Goal: Information Seeking & Learning: Stay updated

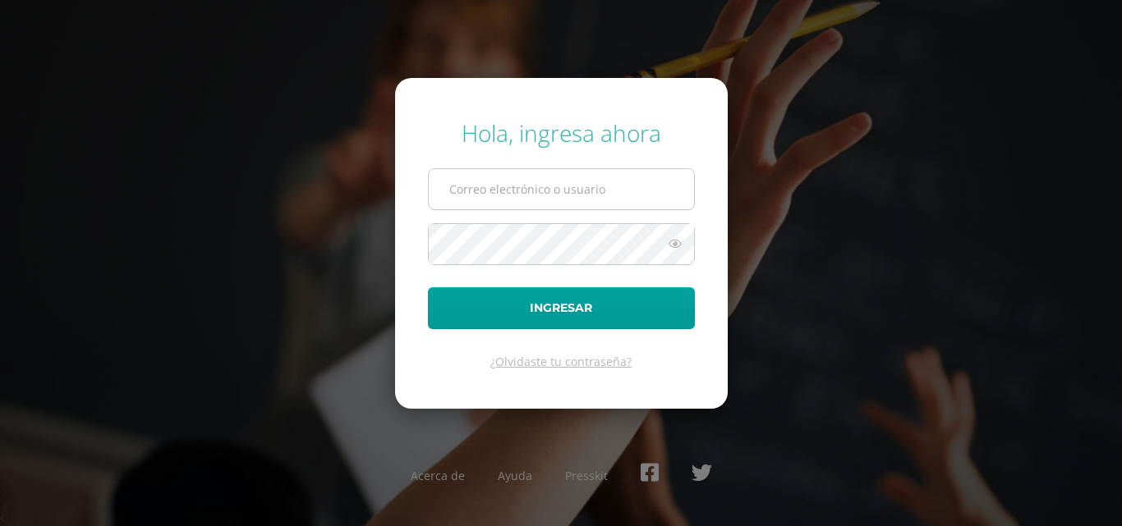
click at [553, 193] on input "text" at bounding box center [561, 189] width 265 height 40
click at [608, 204] on input "j.alvarado.4bdb@gmail.com" at bounding box center [561, 189] width 265 height 40
type input "j.alvarado.padb@gmail.com"
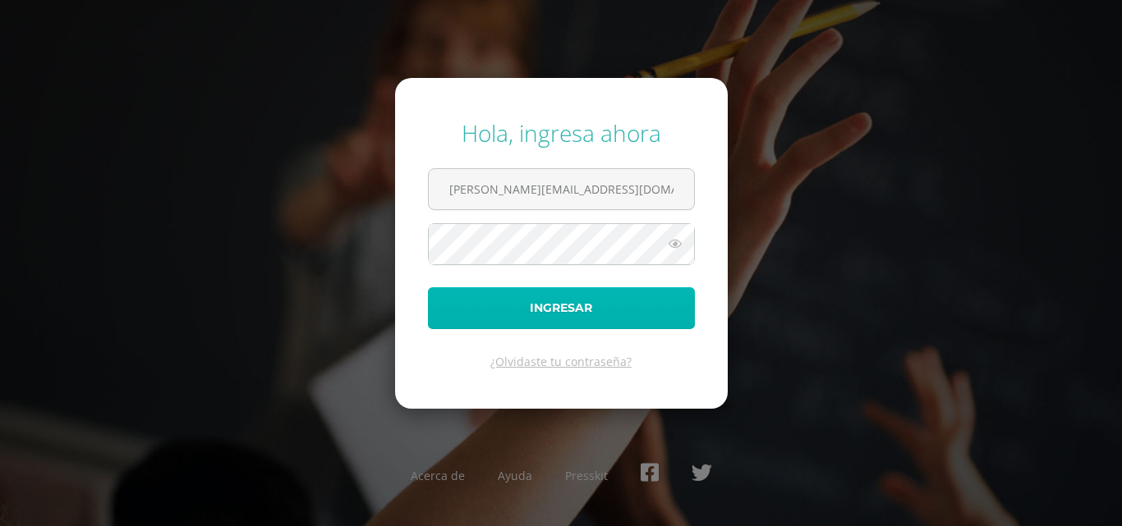
click at [507, 301] on button "Ingresar" at bounding box center [561, 308] width 267 height 42
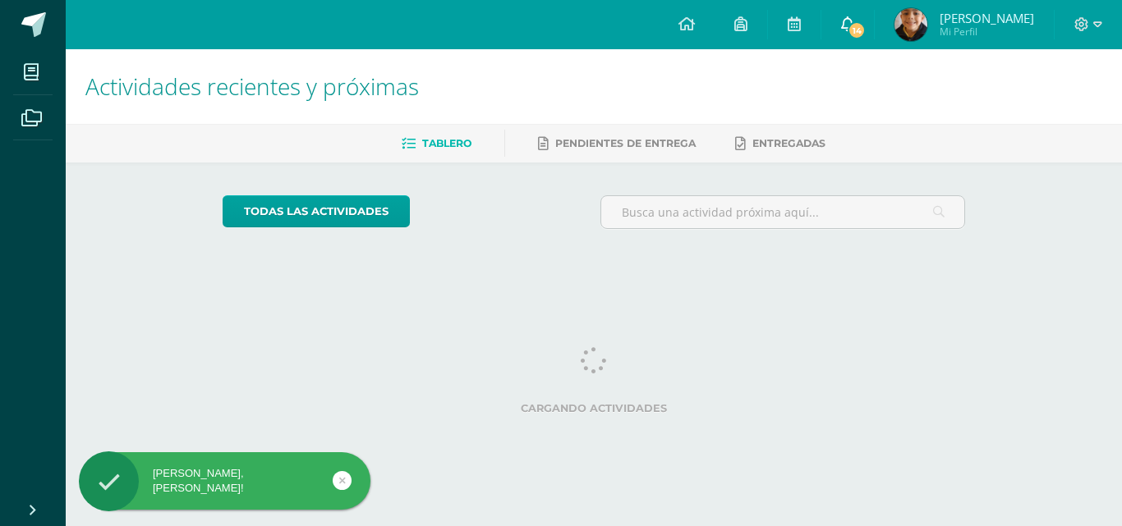
click at [854, 25] on icon at bounding box center [847, 23] width 13 height 15
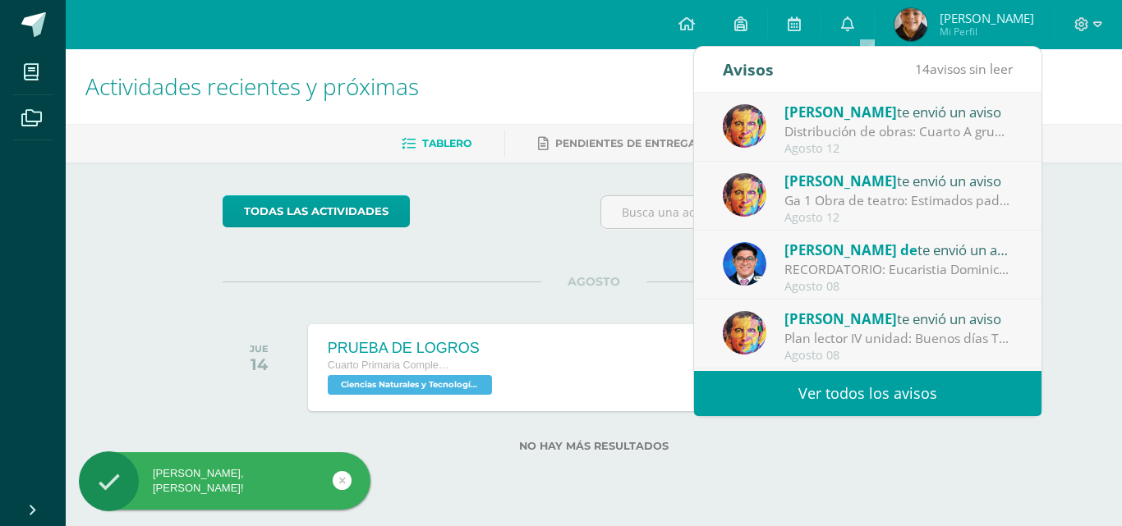
click at [827, 397] on link "Ver todos los avisos" at bounding box center [867, 393] width 347 height 45
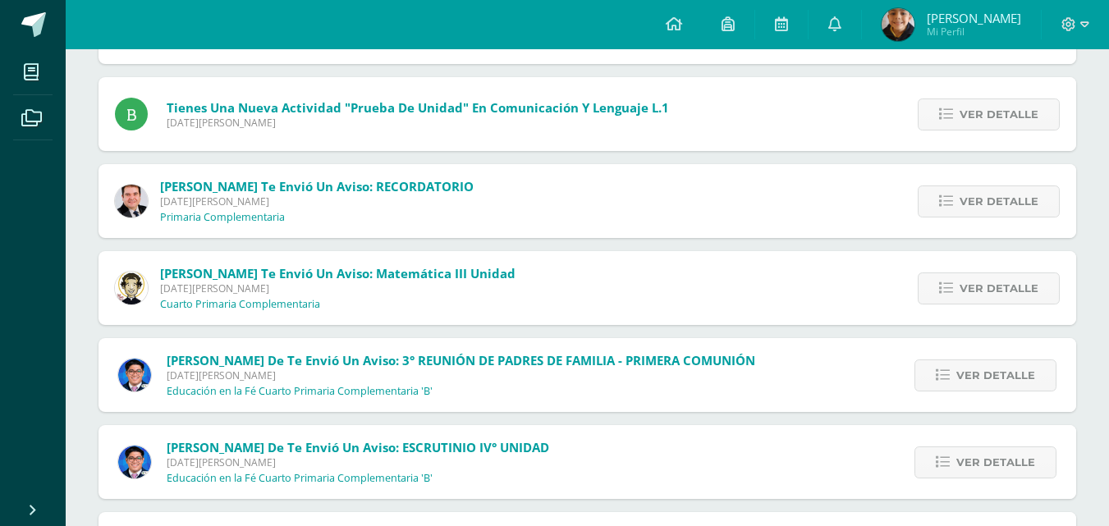
scroll to position [965, 0]
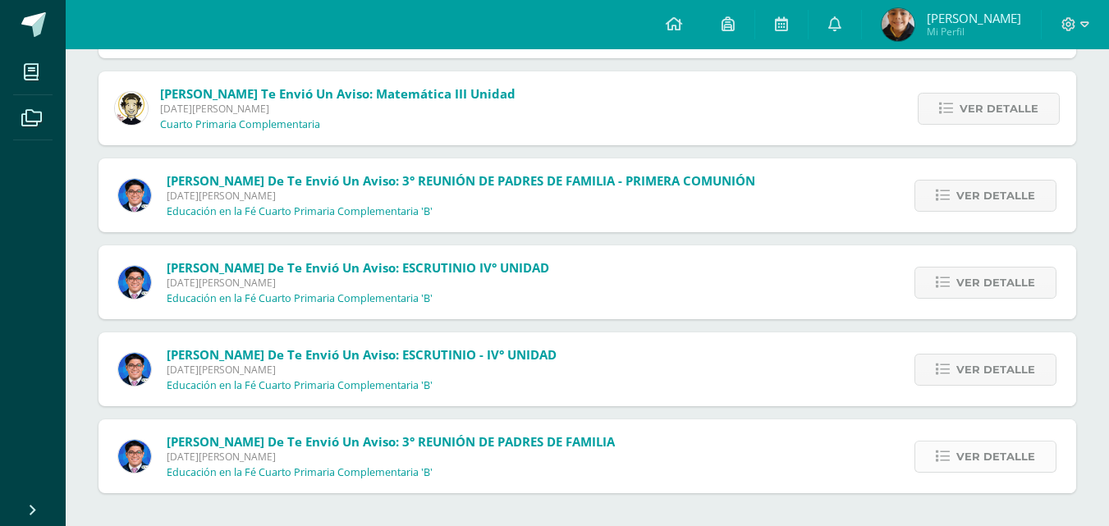
click at [1010, 470] on span "Ver detalle" at bounding box center [996, 457] width 79 height 30
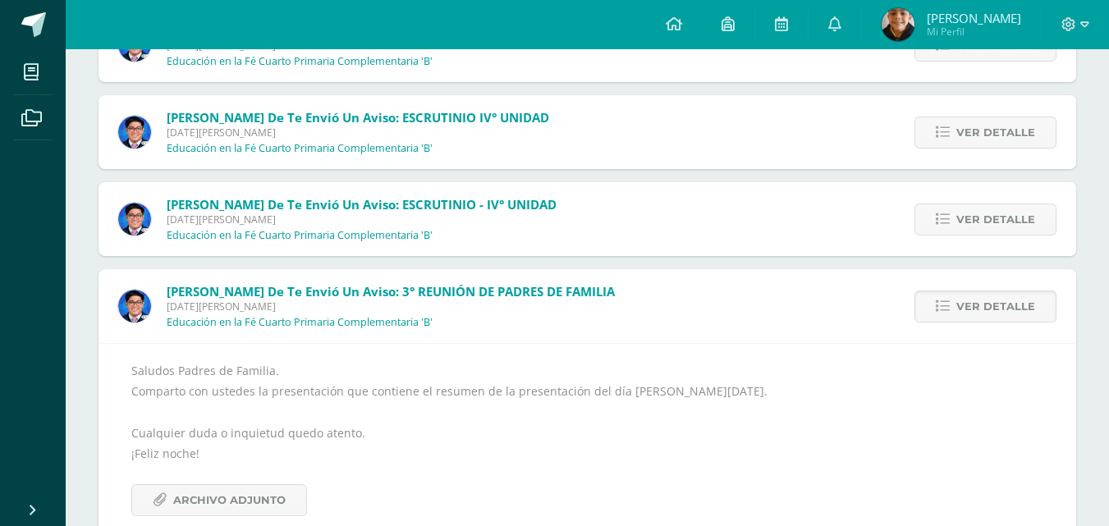
scroll to position [1154, 0]
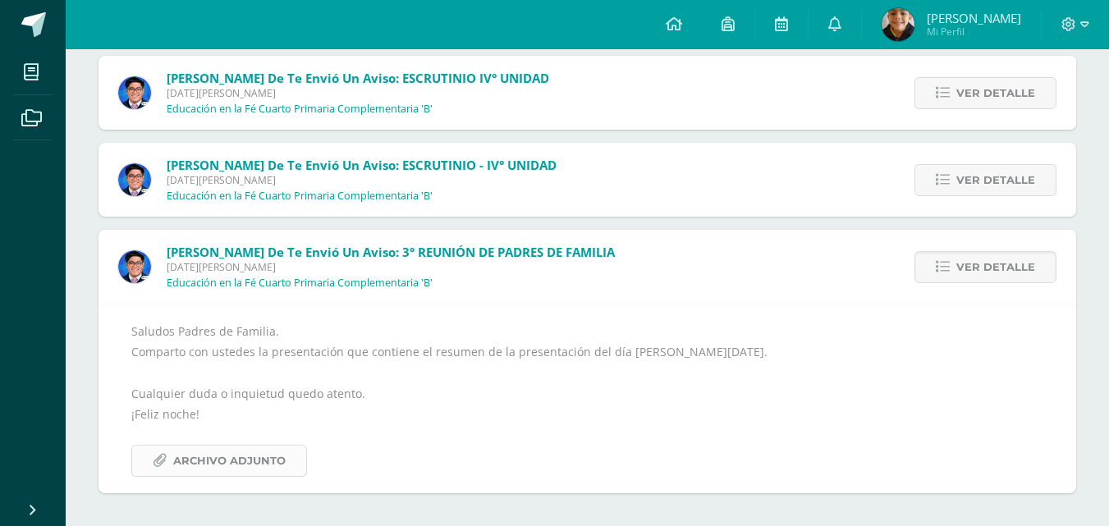
click at [209, 467] on span "Archivo Adjunto" at bounding box center [229, 461] width 112 height 30
click at [996, 270] on span "Ver detalle" at bounding box center [996, 267] width 79 height 30
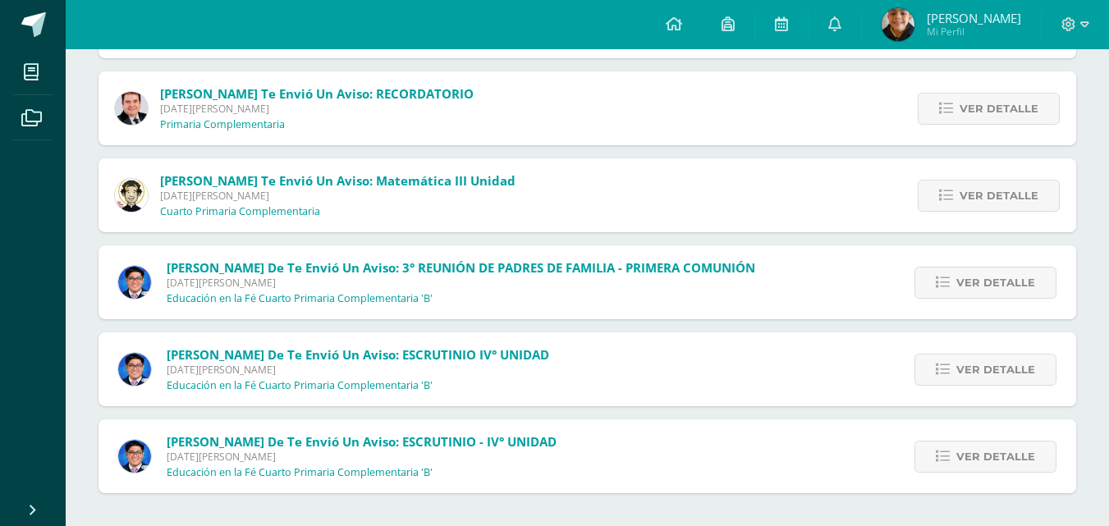
scroll to position [878, 0]
click at [949, 454] on icon at bounding box center [943, 457] width 14 height 14
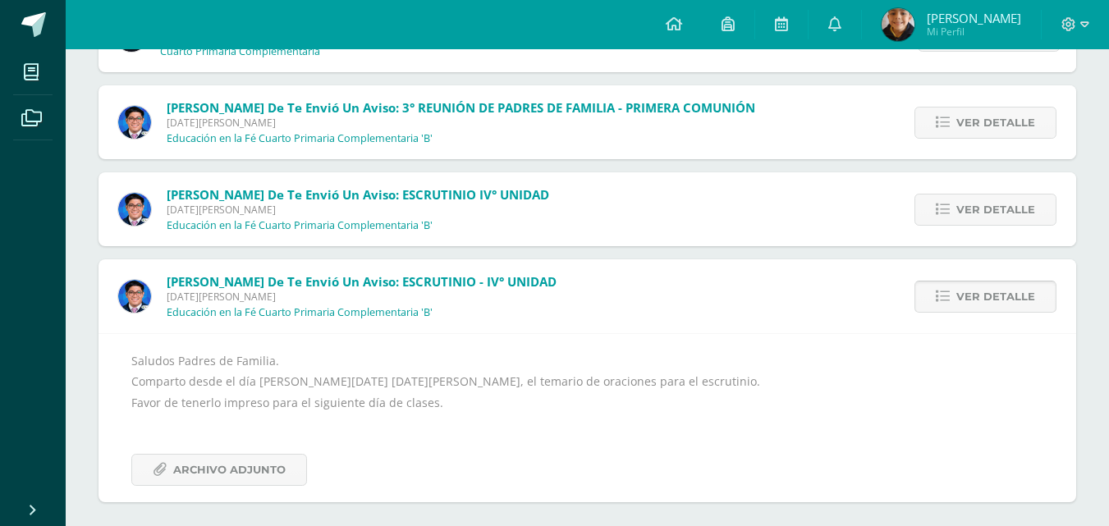
scroll to position [1047, 0]
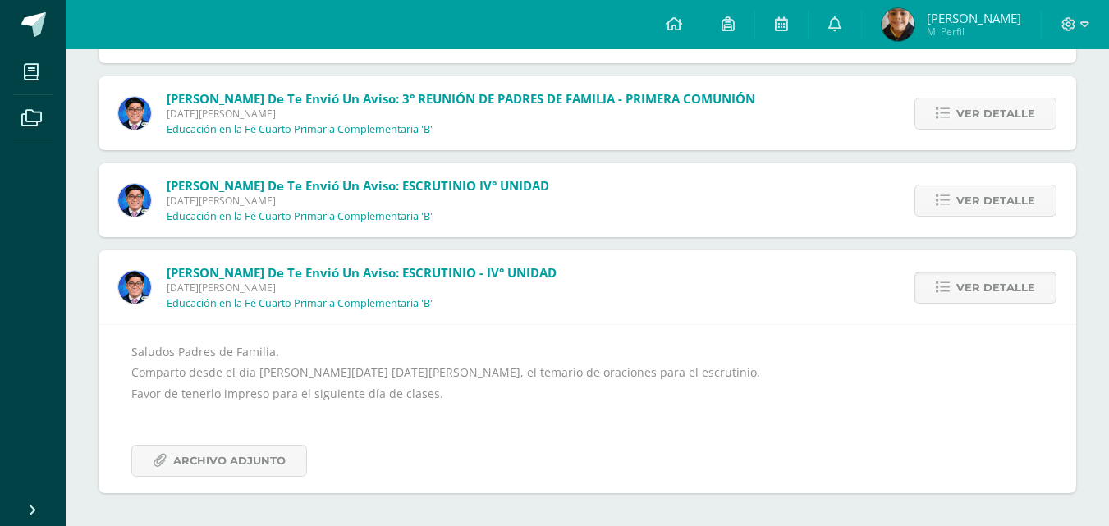
click at [988, 287] on span "Ver detalle" at bounding box center [996, 288] width 79 height 30
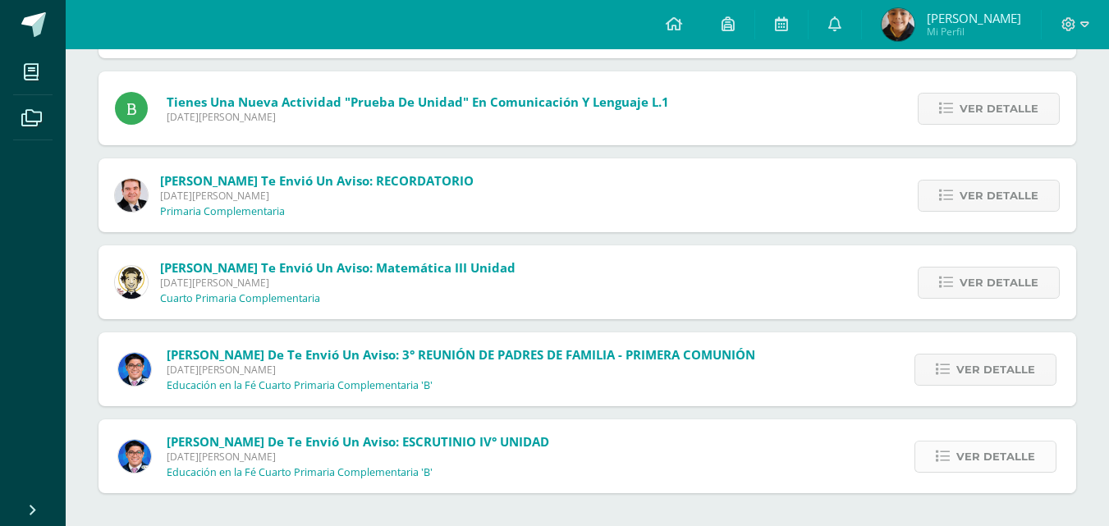
click at [934, 457] on link "Ver detalle" at bounding box center [986, 457] width 142 height 32
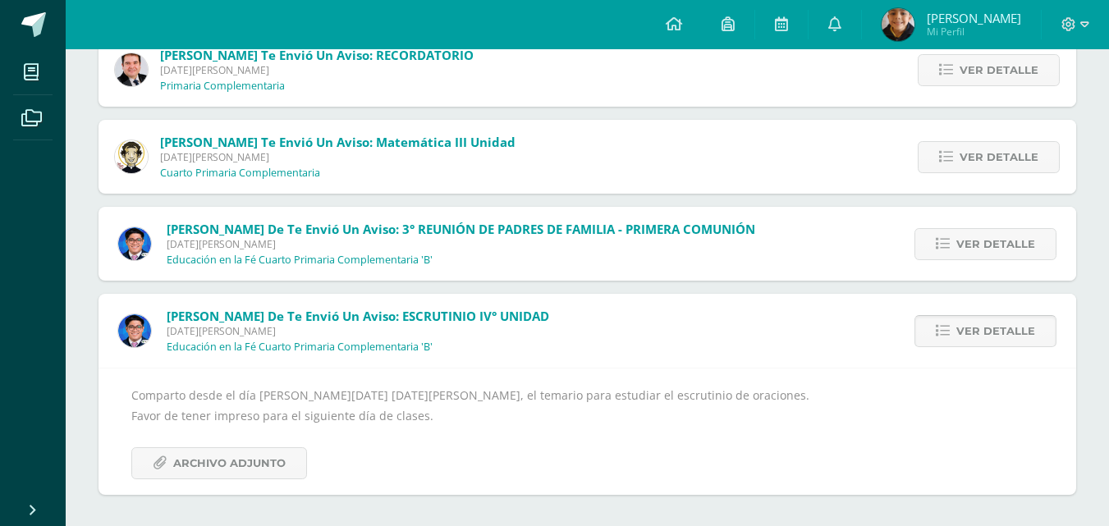
scroll to position [919, 0]
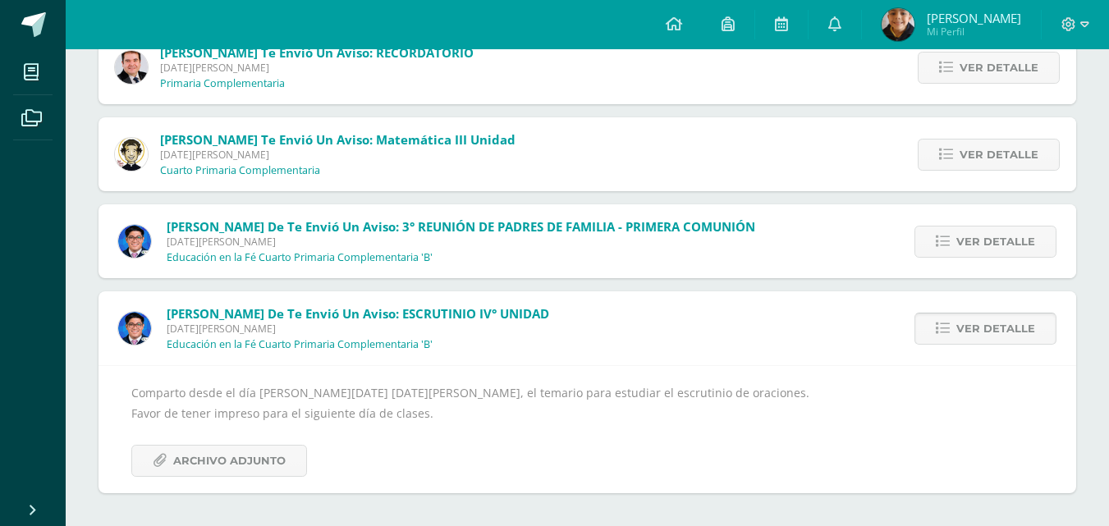
click at [992, 324] on span "Ver detalle" at bounding box center [996, 329] width 79 height 30
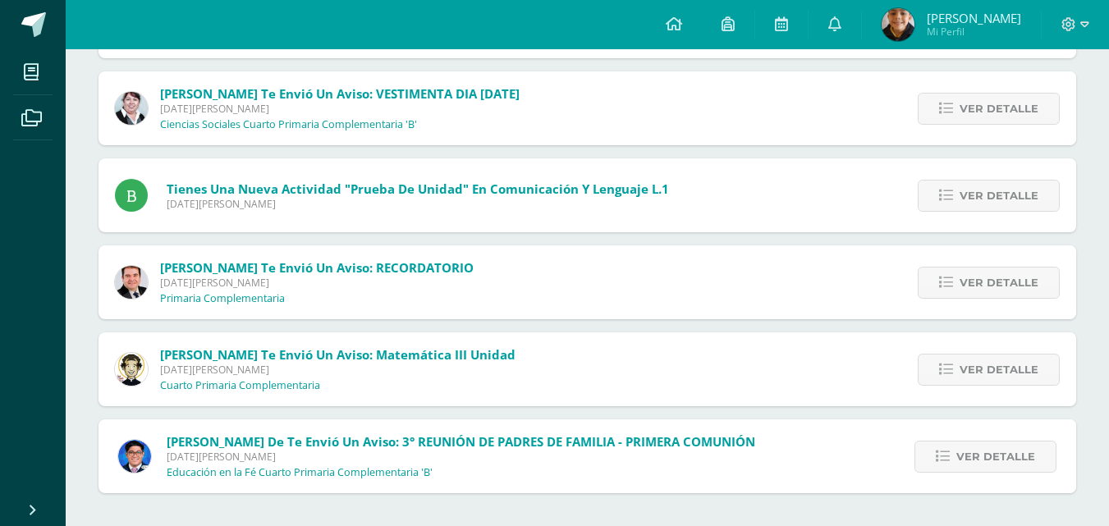
scroll to position [704, 0]
click at [944, 459] on icon at bounding box center [943, 457] width 14 height 14
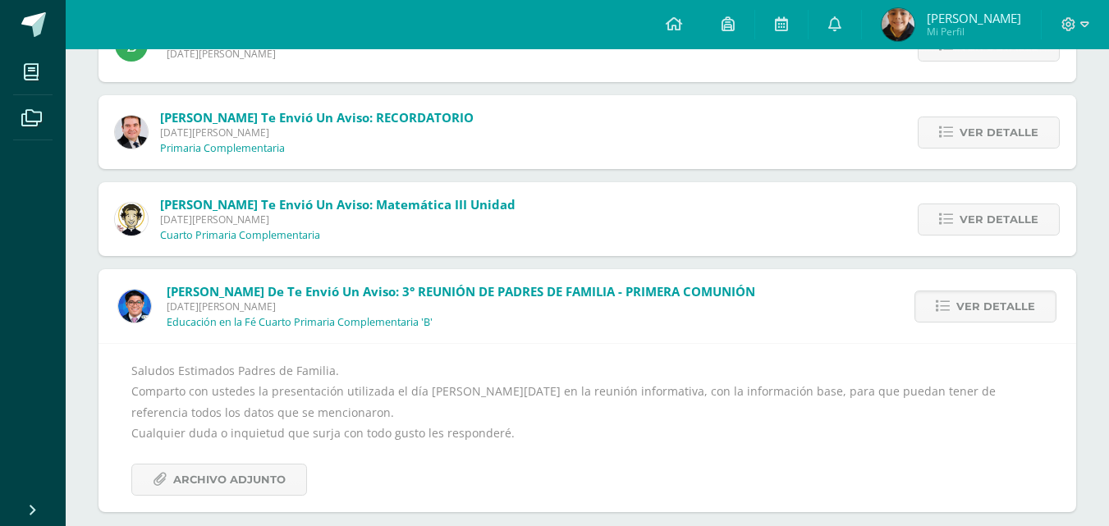
scroll to position [873, 0]
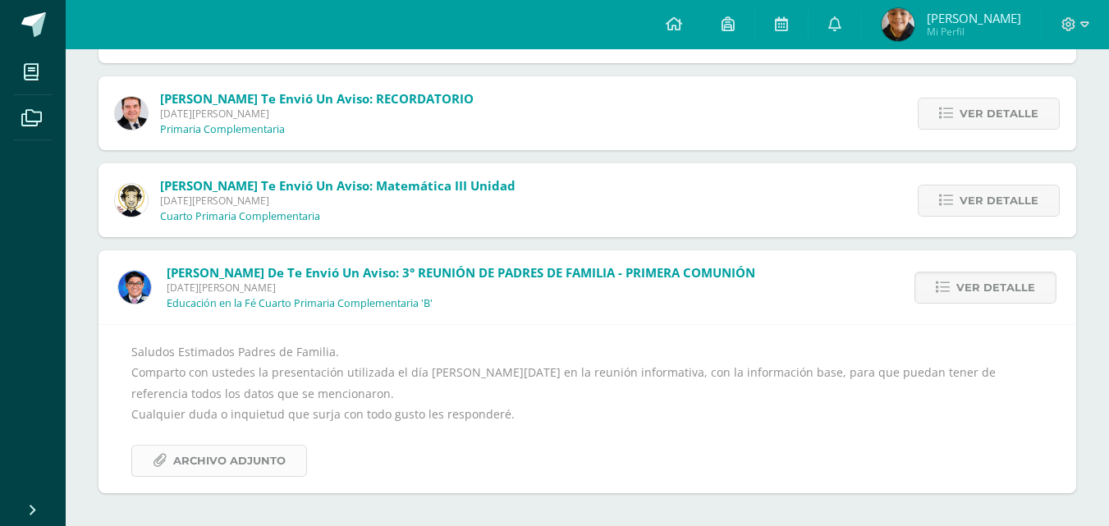
click at [154, 458] on icon at bounding box center [160, 461] width 14 height 14
click at [946, 293] on icon at bounding box center [943, 288] width 14 height 14
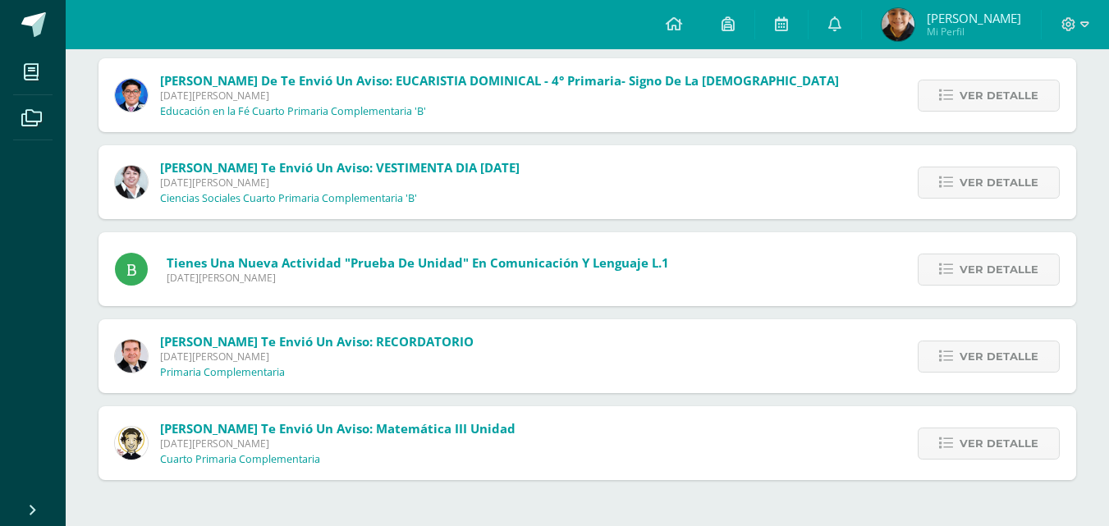
scroll to position [617, 0]
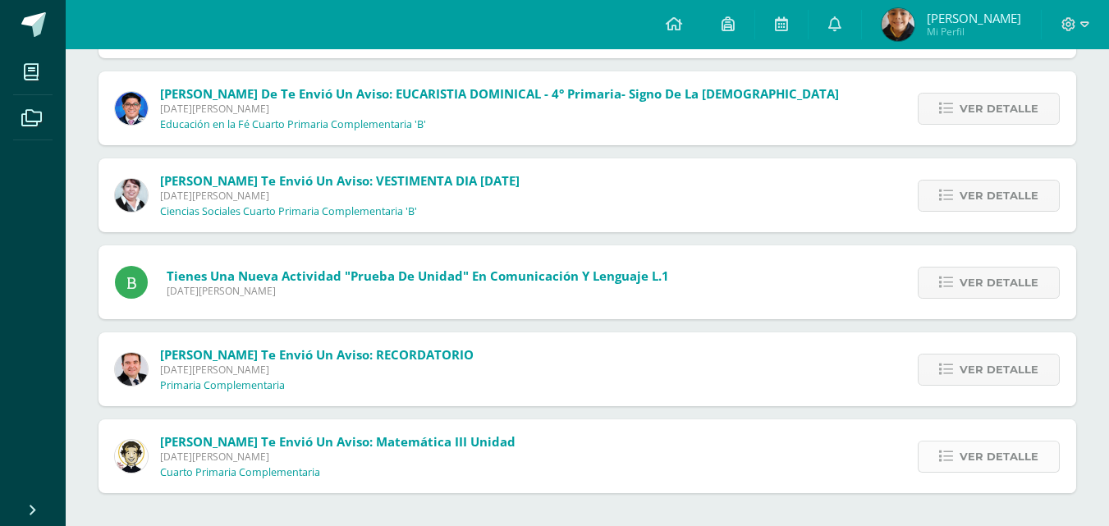
click at [976, 453] on span "Ver detalle" at bounding box center [999, 457] width 79 height 30
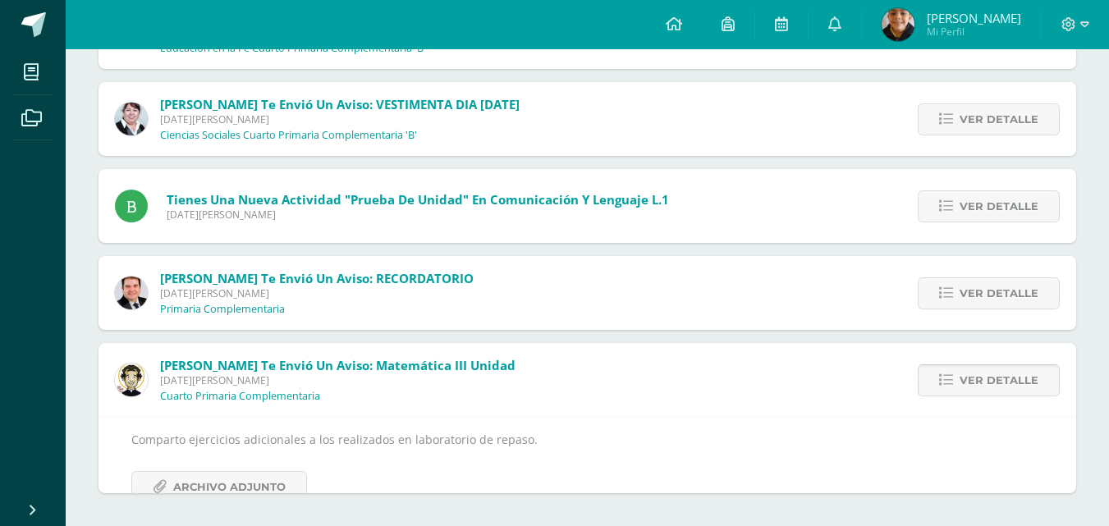
scroll to position [724, 0]
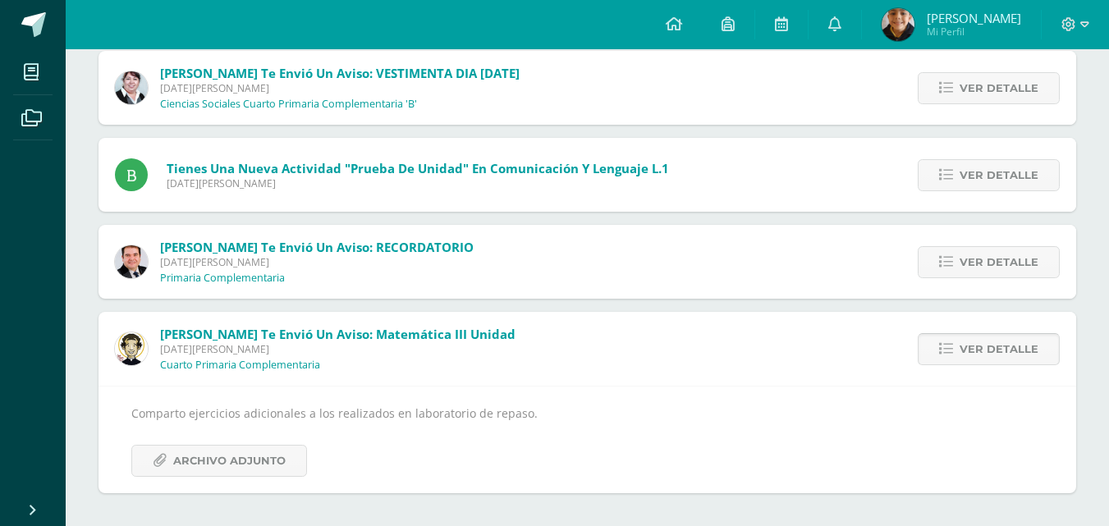
click at [967, 358] on span "Ver detalle" at bounding box center [999, 349] width 79 height 30
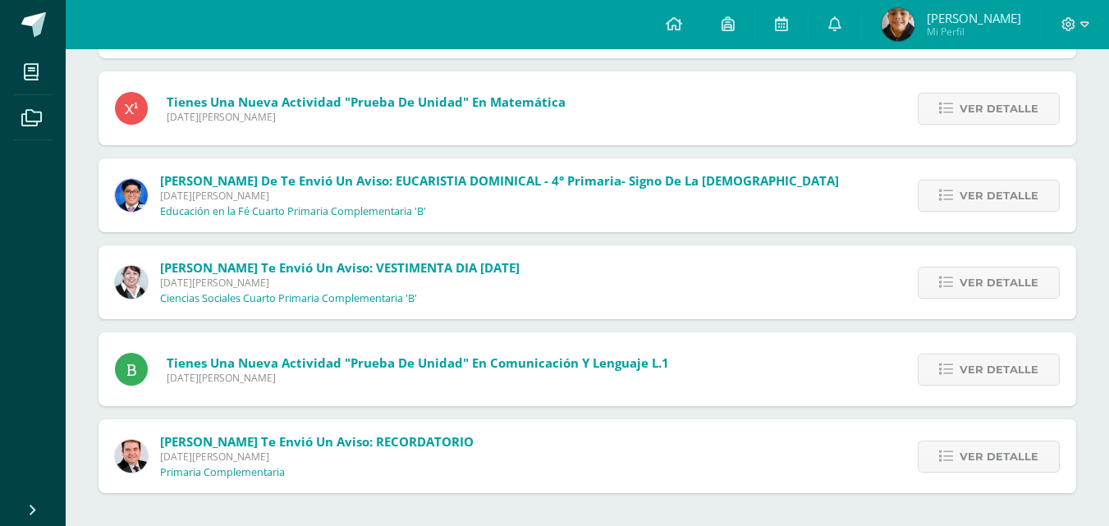
scroll to position [530, 0]
click at [952, 464] on link "Ver detalle" at bounding box center [989, 457] width 142 height 32
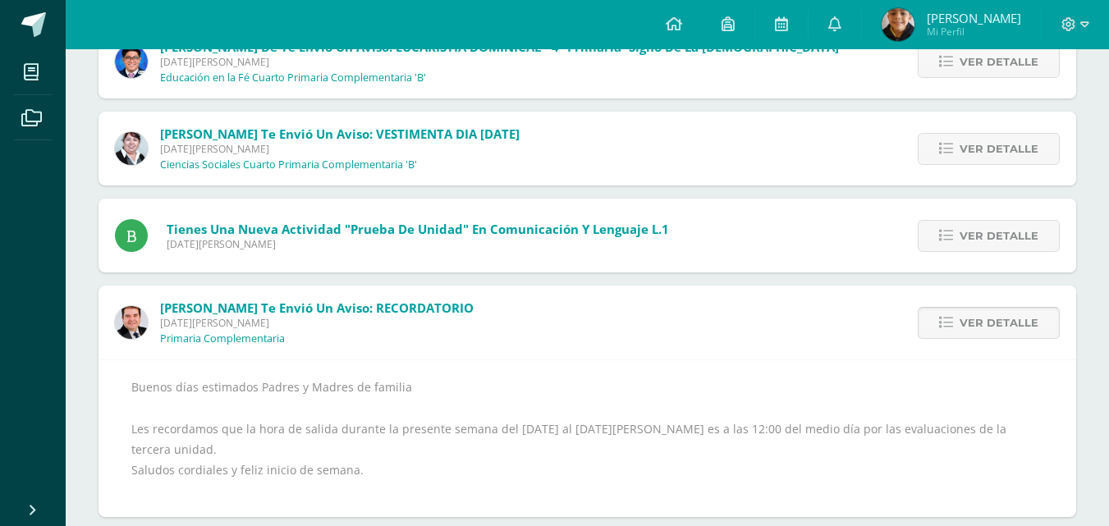
scroll to position [667, 0]
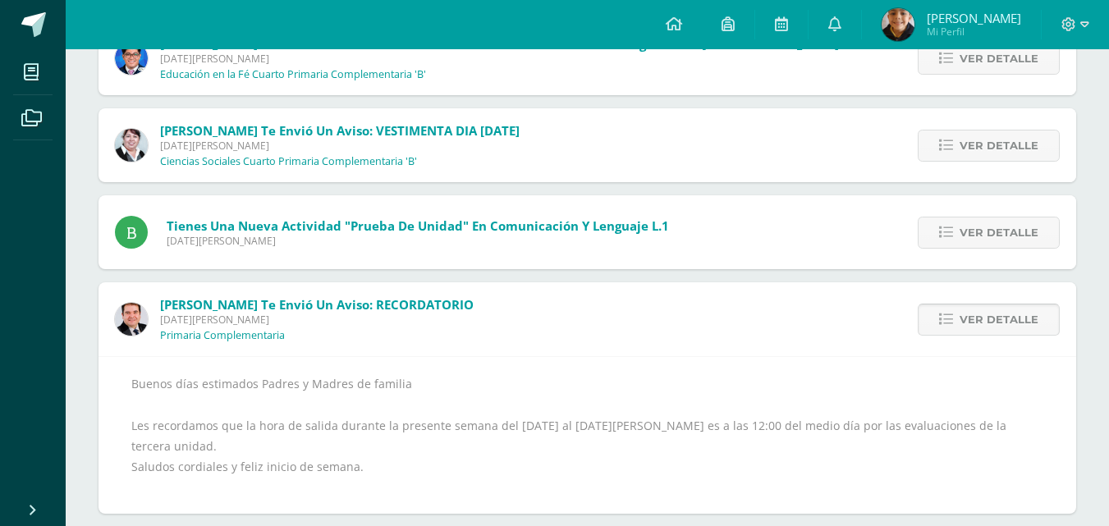
click at [965, 319] on span "Ver detalle" at bounding box center [999, 320] width 79 height 30
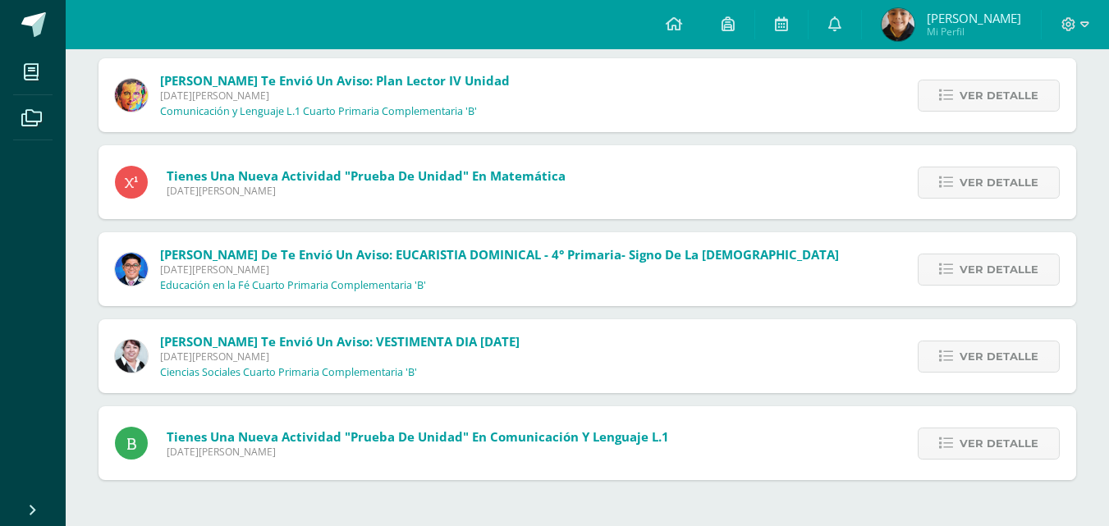
scroll to position [443, 0]
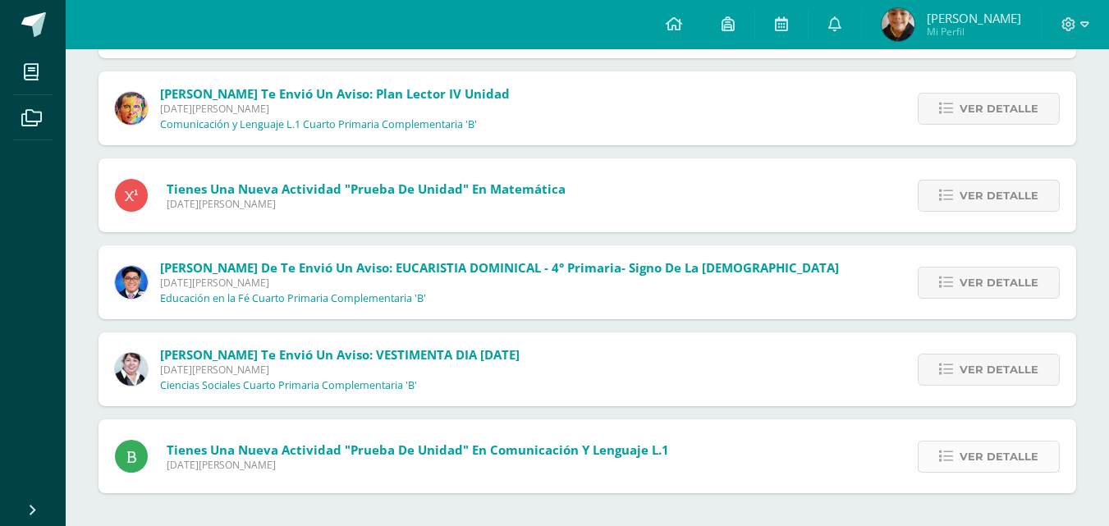
click at [976, 461] on span "Ver detalle" at bounding box center [999, 457] width 79 height 30
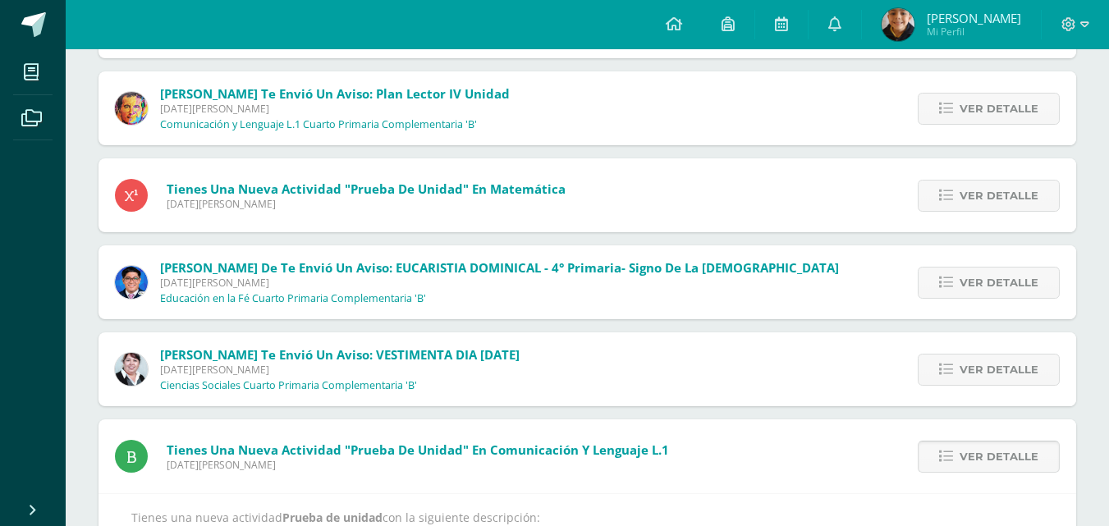
click at [976, 459] on span "Ver detalle" at bounding box center [999, 457] width 79 height 30
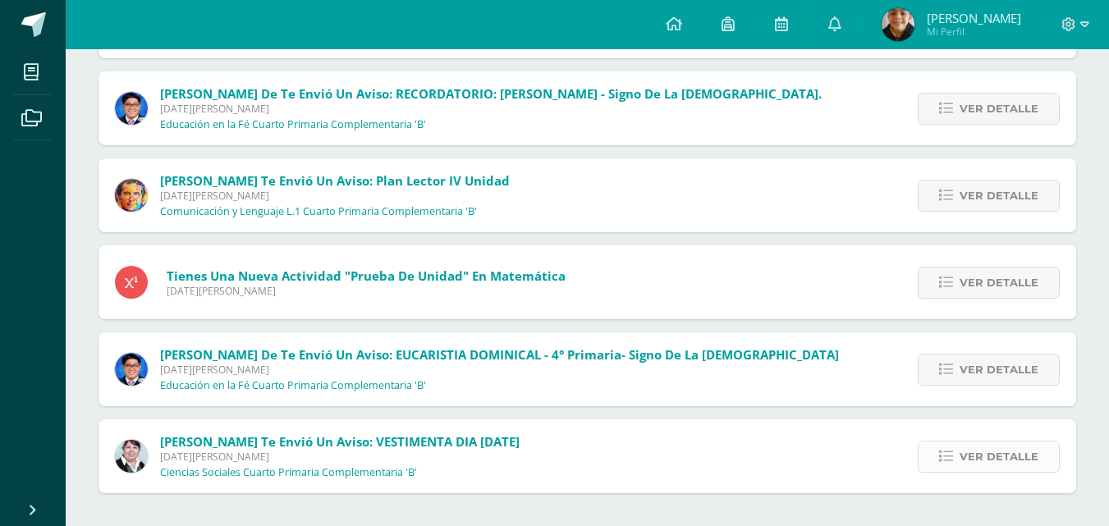
click at [980, 455] on span "Ver detalle" at bounding box center [999, 457] width 79 height 30
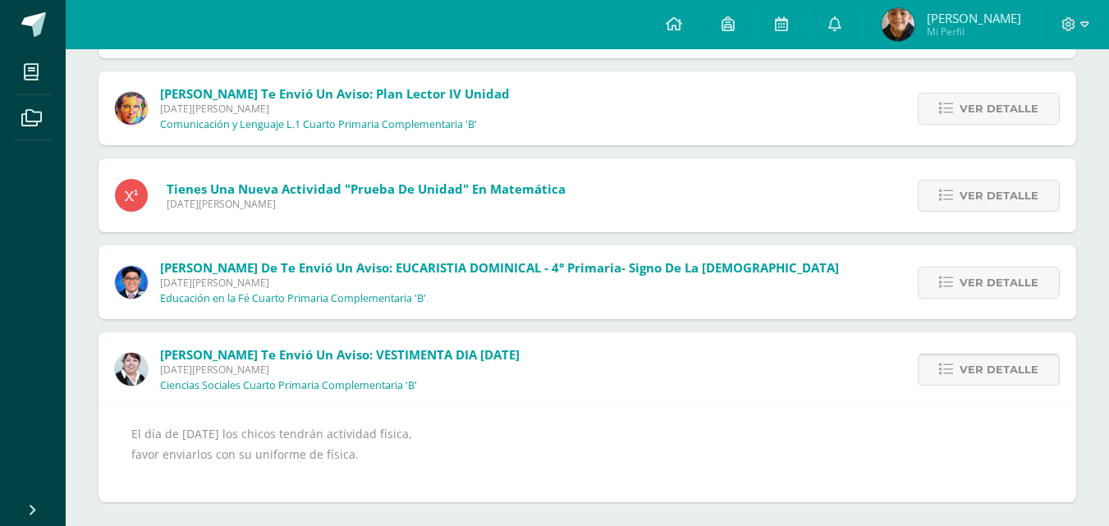
click at [972, 383] on span "Ver detalle" at bounding box center [999, 370] width 79 height 30
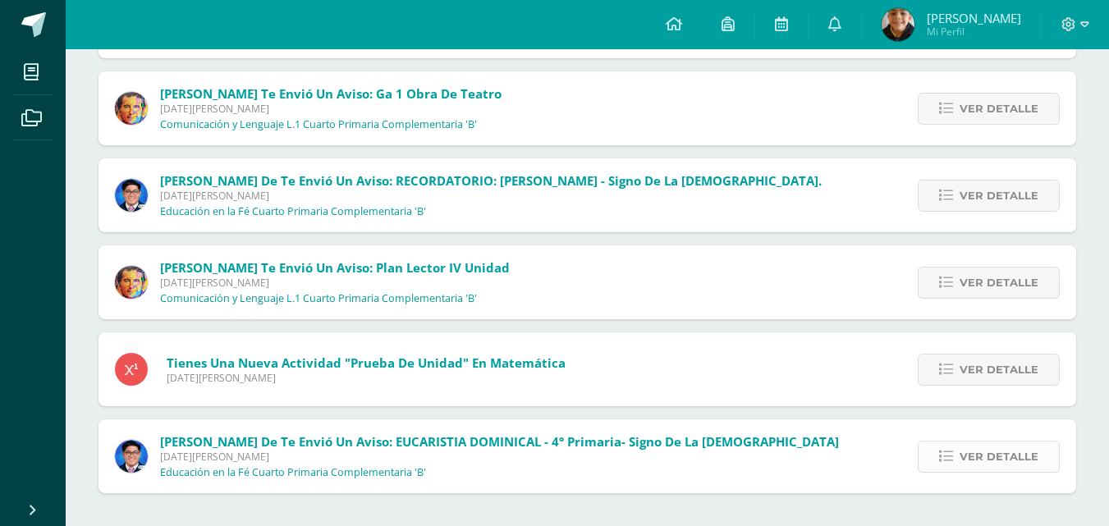
click at [967, 459] on span "Ver detalle" at bounding box center [999, 457] width 79 height 30
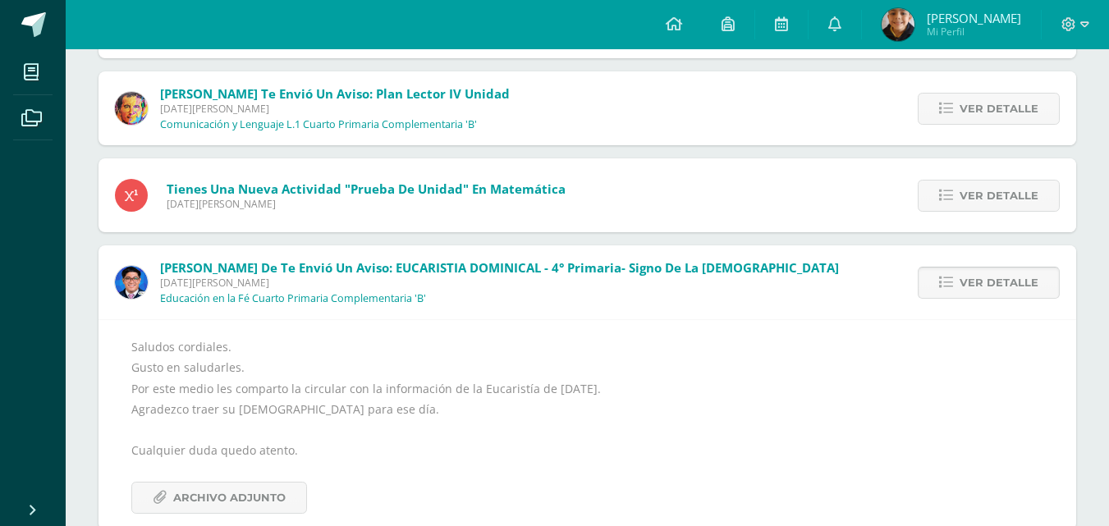
click at [1011, 283] on span "Ver detalle" at bounding box center [999, 283] width 79 height 30
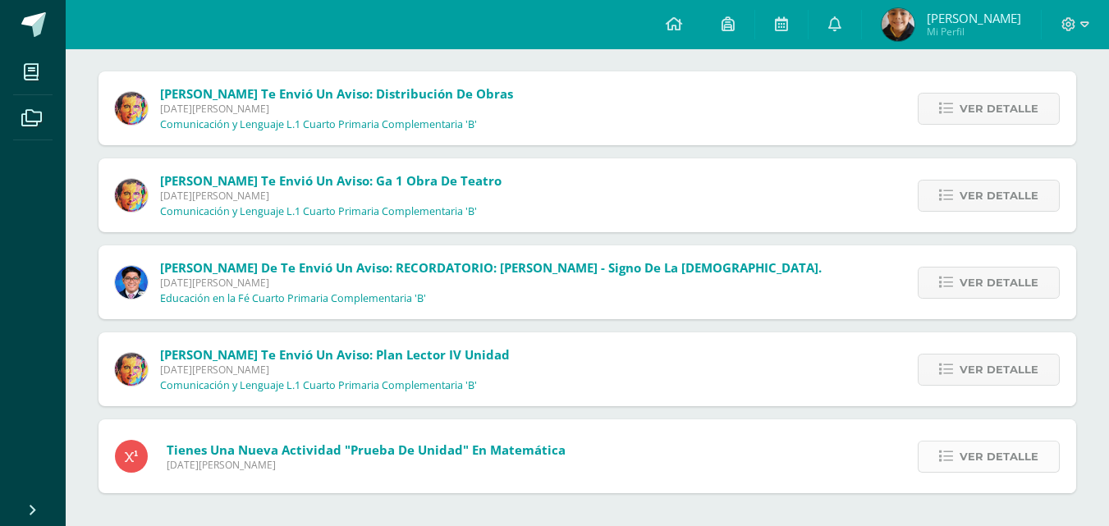
click at [959, 461] on link "Ver detalle" at bounding box center [989, 457] width 142 height 32
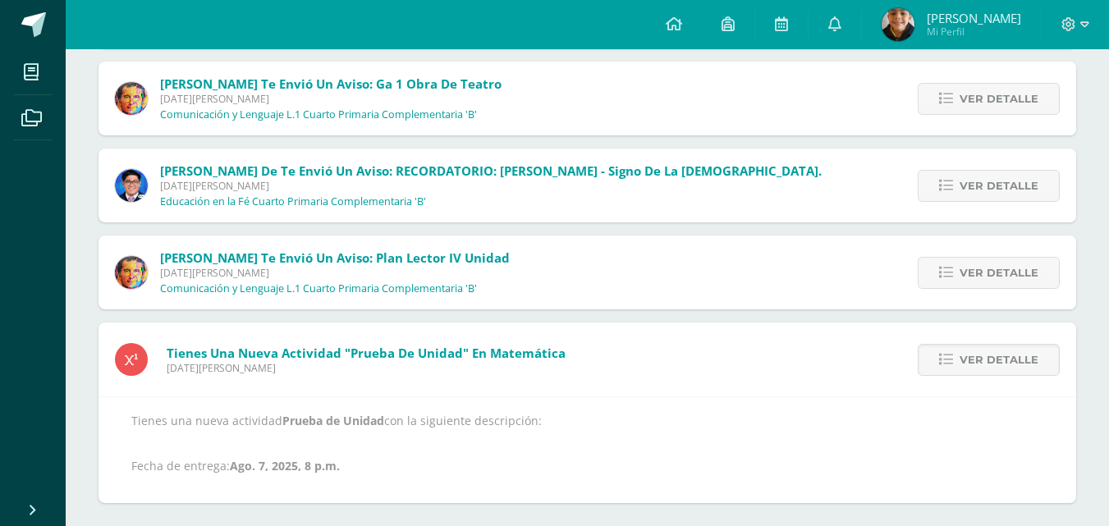
scroll to position [288, 0]
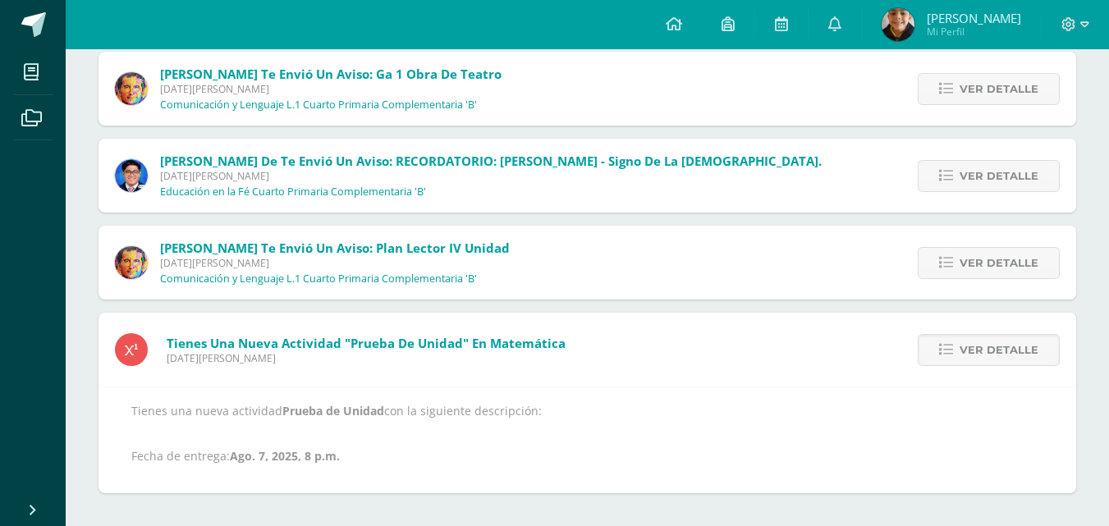
click at [982, 369] on div "Ver detalle" at bounding box center [984, 350] width 183 height 74
click at [936, 342] on link "Ver detalle" at bounding box center [989, 350] width 142 height 32
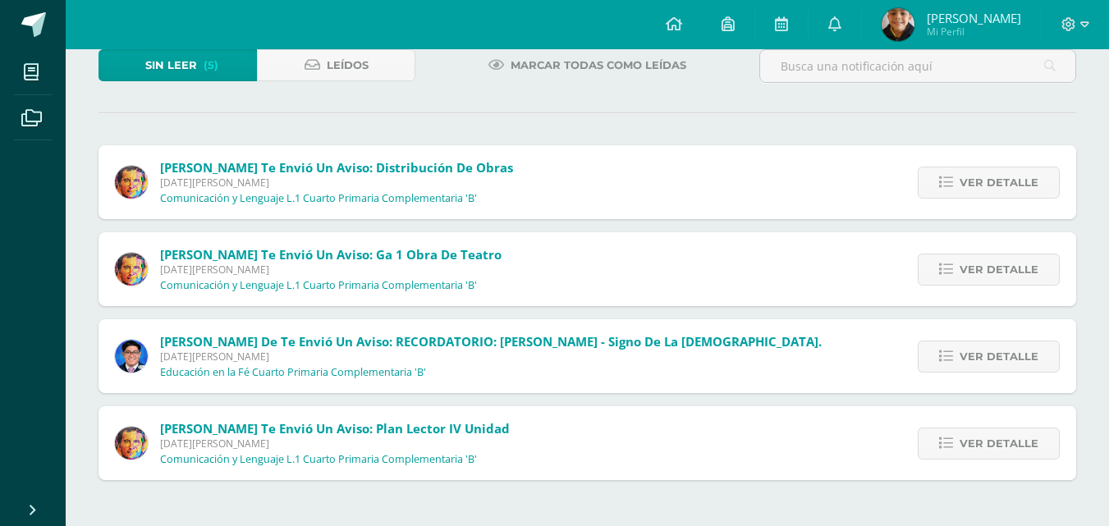
click at [936, 342] on div "Sibyl Hernández te envió un aviso: Distribución de obras Martes 12 de Agosto de…" at bounding box center [588, 312] width 978 height 335
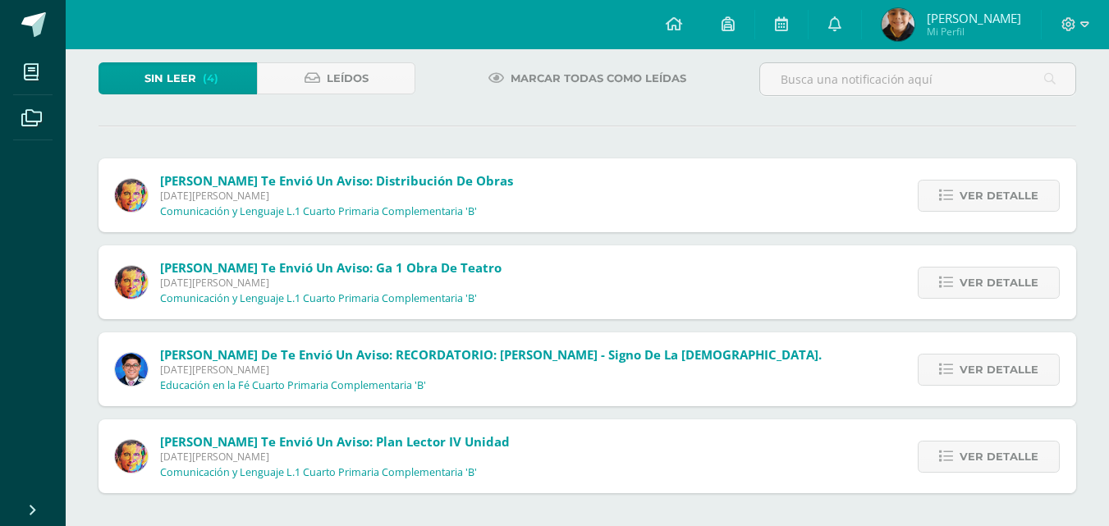
scroll to position [94, 0]
click at [975, 456] on span "Ver detalle" at bounding box center [999, 457] width 79 height 30
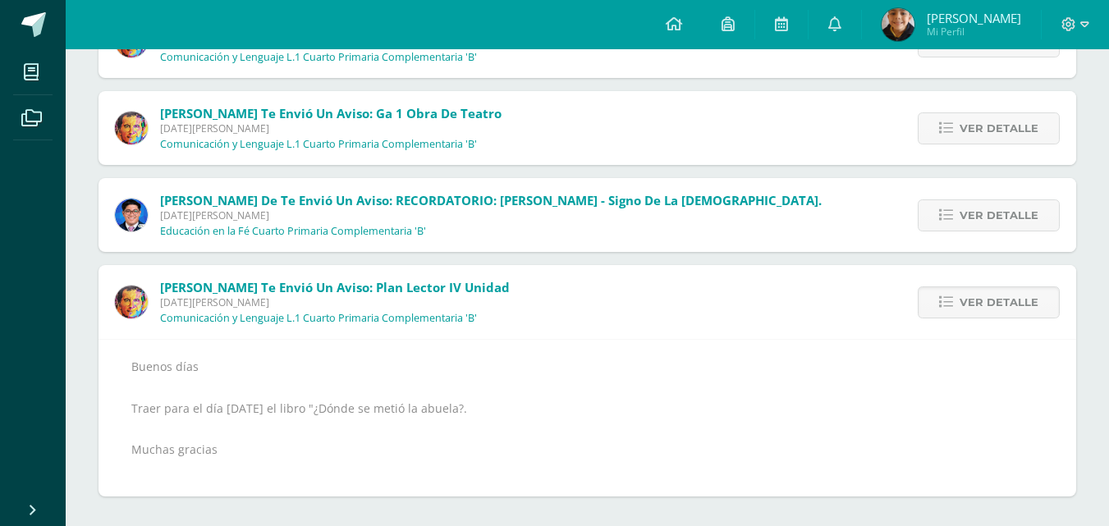
scroll to position [252, 0]
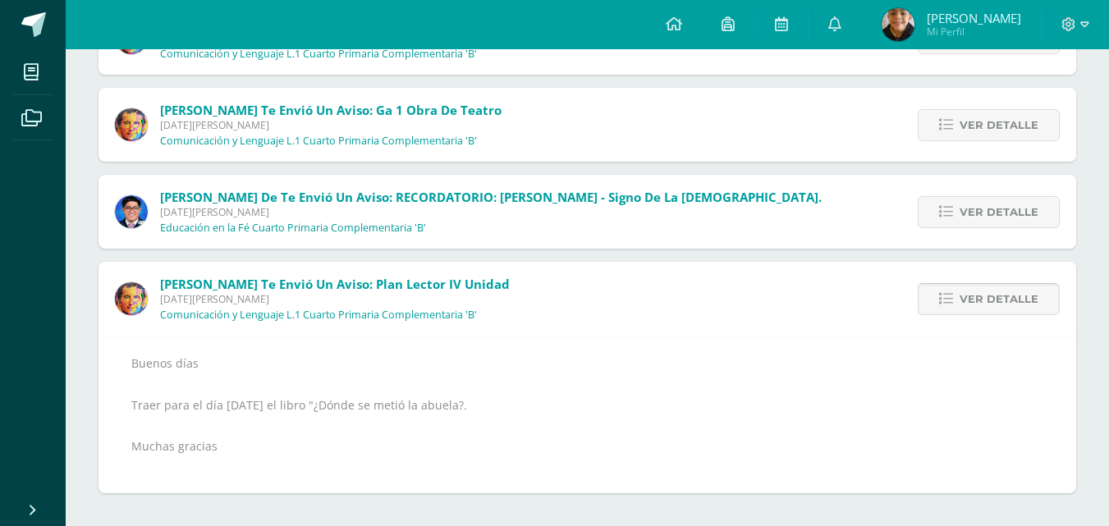
click at [939, 304] on link "Ver detalle" at bounding box center [989, 299] width 142 height 32
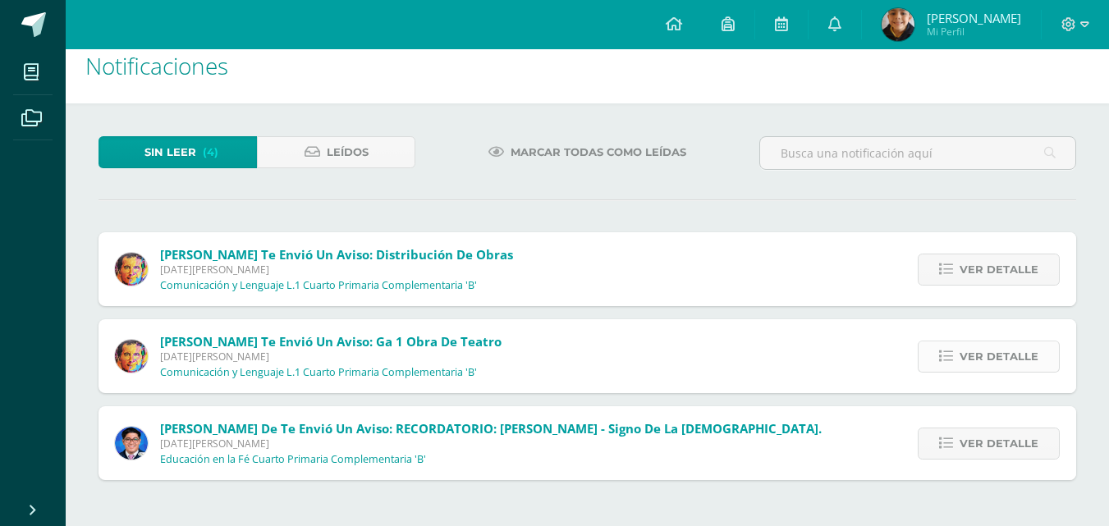
scroll to position [7, 0]
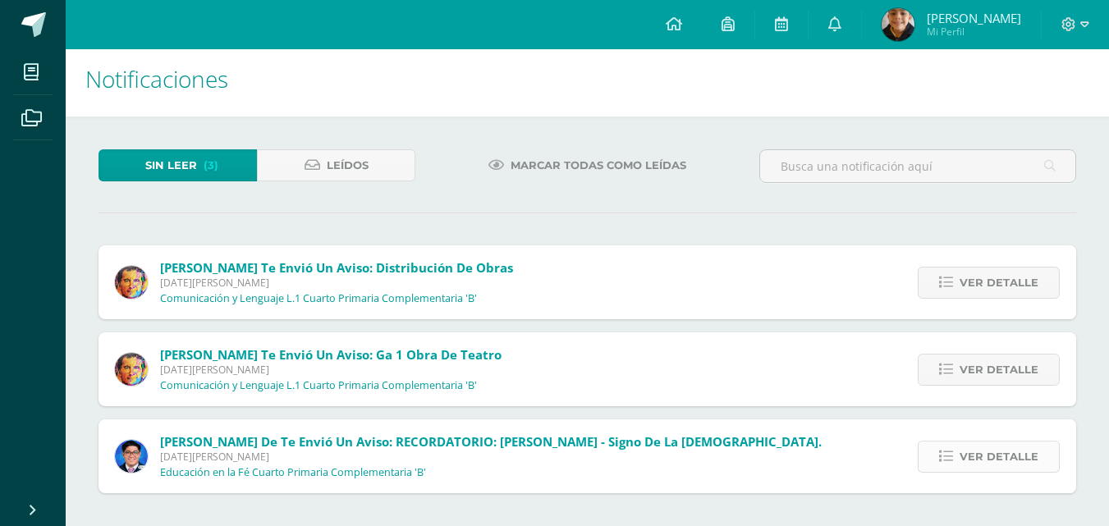
click at [952, 451] on icon at bounding box center [946, 457] width 14 height 14
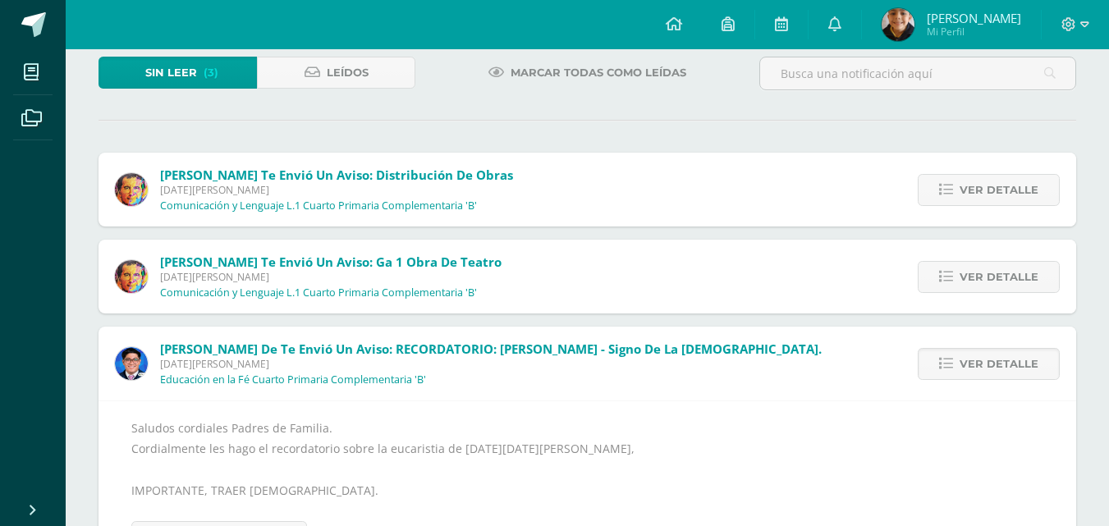
scroll to position [102, 0]
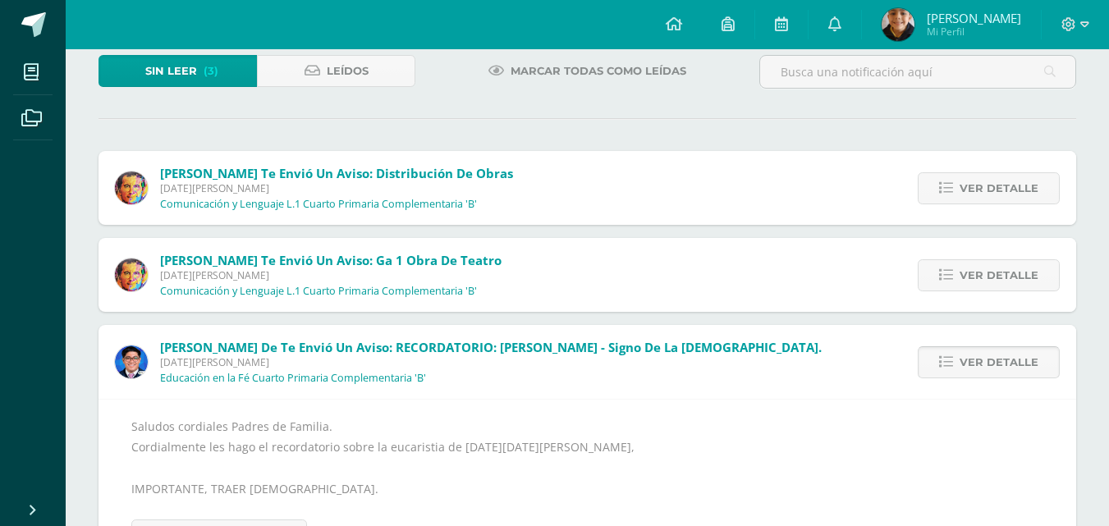
click at [1006, 374] on span "Ver detalle" at bounding box center [999, 362] width 79 height 30
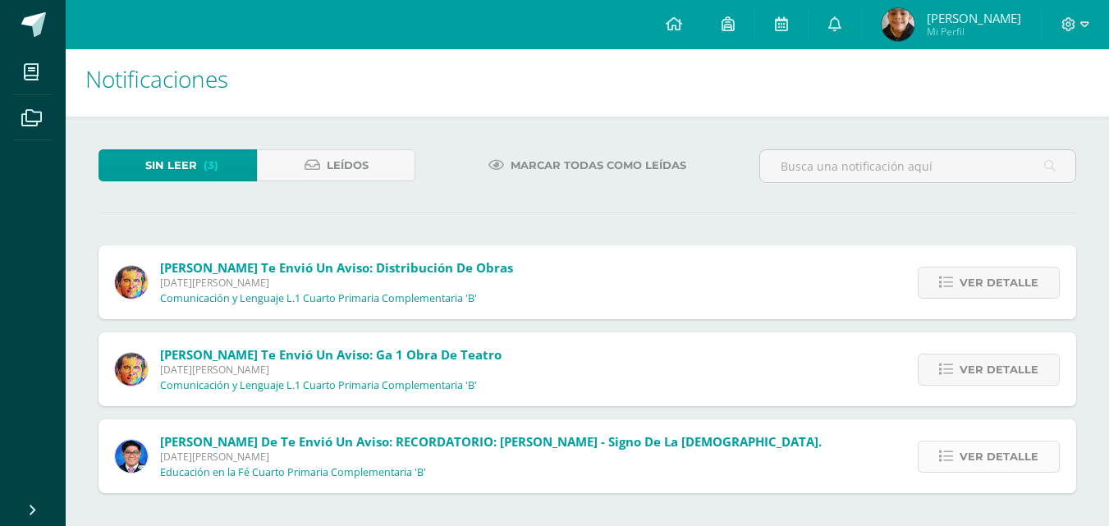
scroll to position [0, 0]
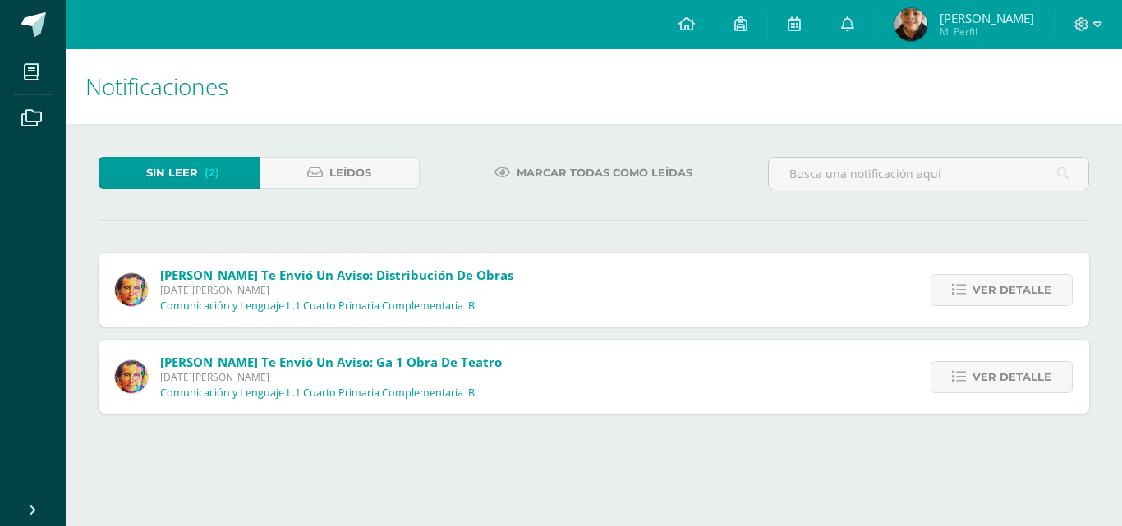
click at [997, 420] on div "Sin leer (2) Leídos Marcar todas como leídas Sibyl Hernández te envió un aviso:…" at bounding box center [594, 285] width 1056 height 323
click at [1007, 384] on span "Ver detalle" at bounding box center [1011, 377] width 79 height 30
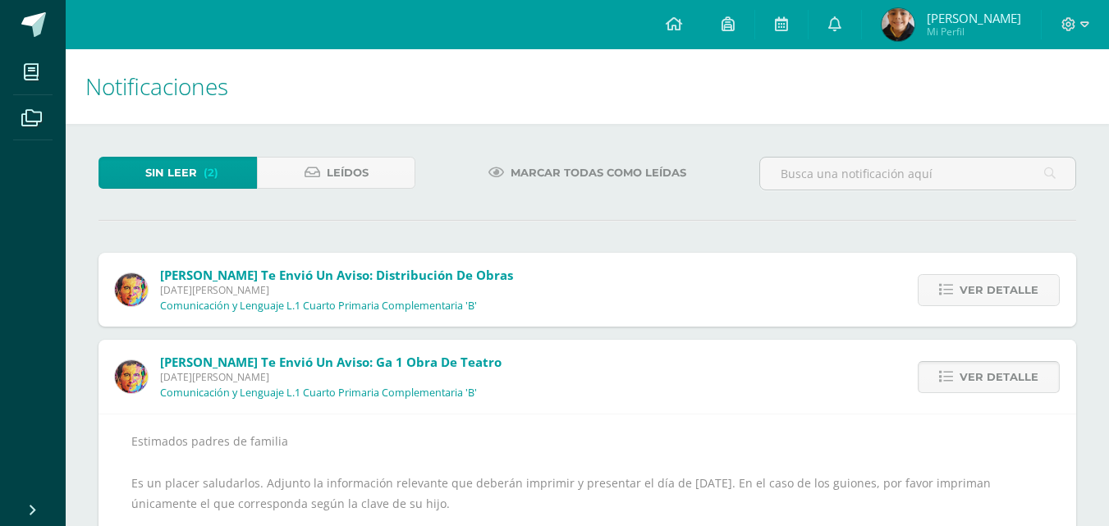
click at [1003, 381] on span "Ver detalle" at bounding box center [999, 377] width 79 height 30
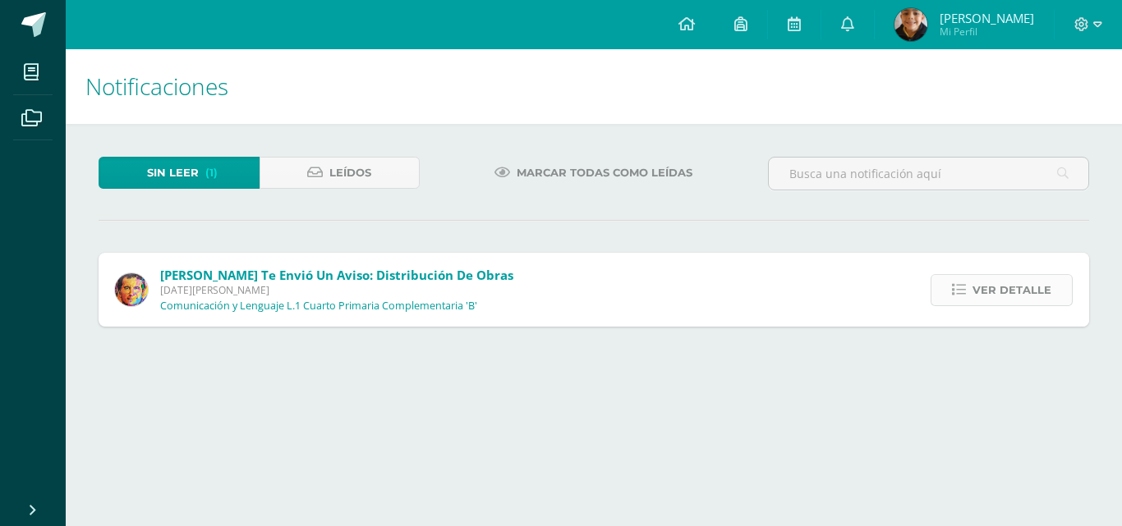
click at [963, 303] on link "Ver detalle" at bounding box center [1001, 290] width 142 height 32
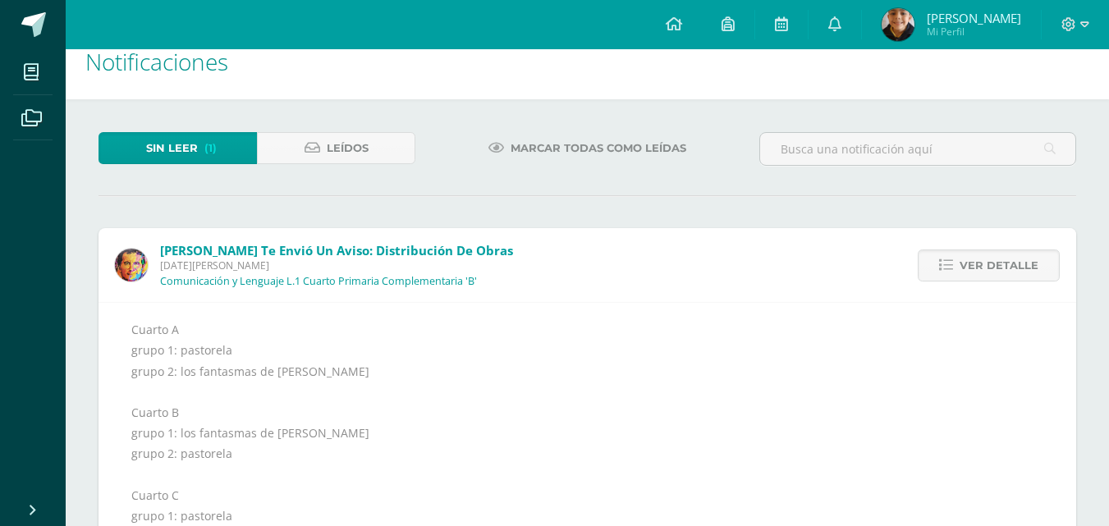
scroll to position [116, 0]
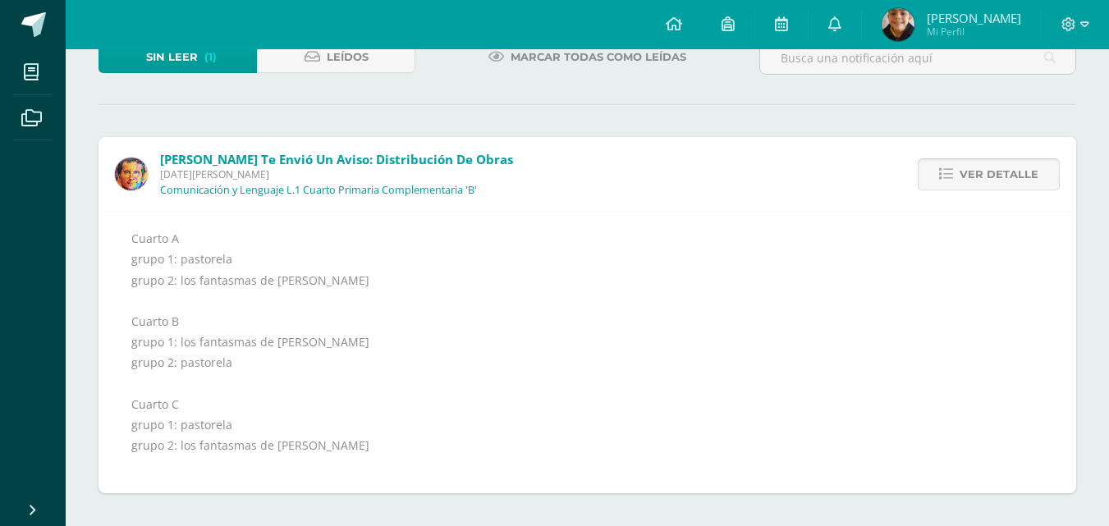
click at [983, 177] on span "Ver detalle" at bounding box center [999, 174] width 79 height 30
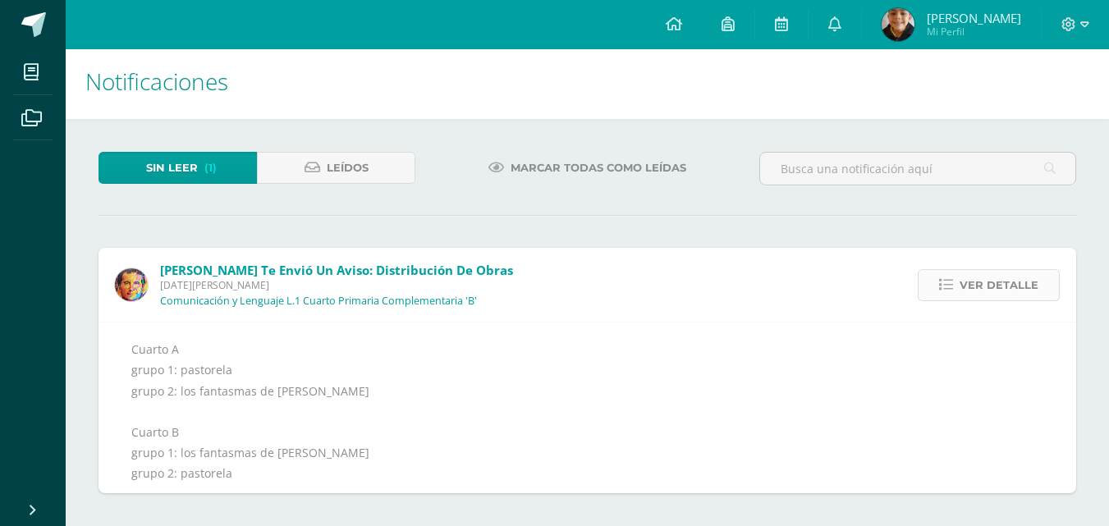
scroll to position [0, 0]
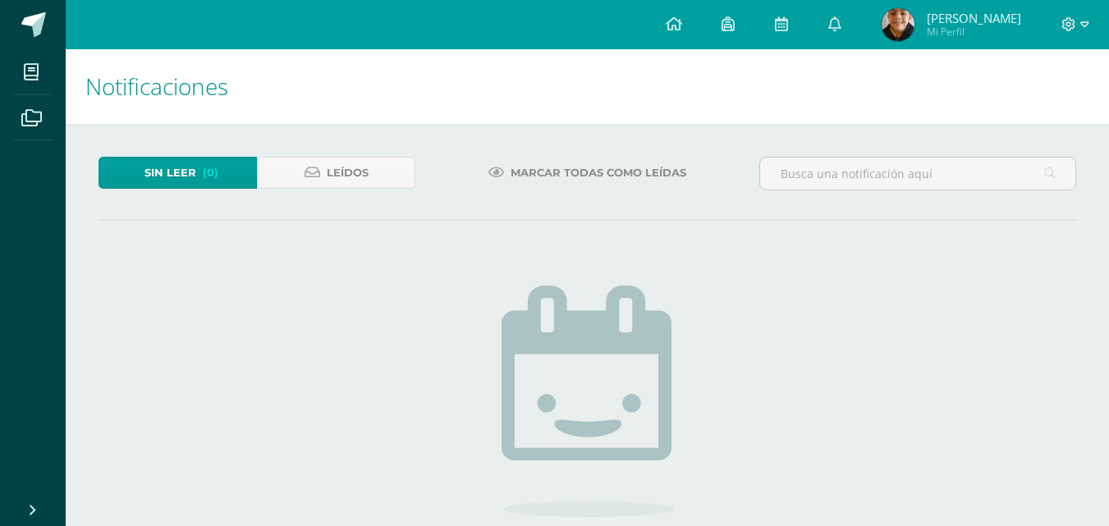
click at [521, 174] on span "Marcar todas como leídas" at bounding box center [599, 173] width 176 height 30
click at [349, 176] on span "Leídos" at bounding box center [348, 173] width 42 height 30
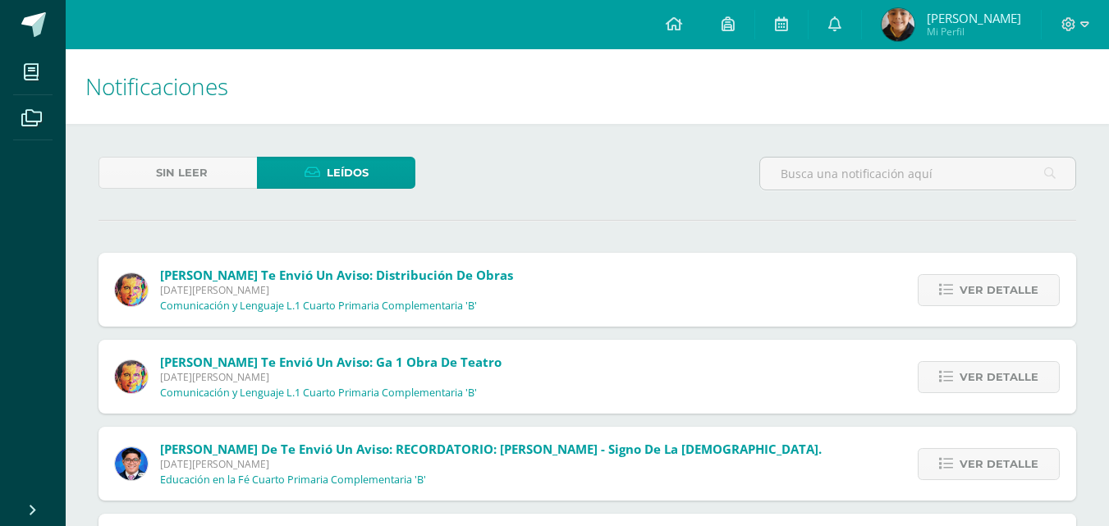
click at [980, 268] on div "Ver detalle" at bounding box center [984, 290] width 183 height 74
click at [975, 287] on span "Ver detalle" at bounding box center [999, 290] width 79 height 30
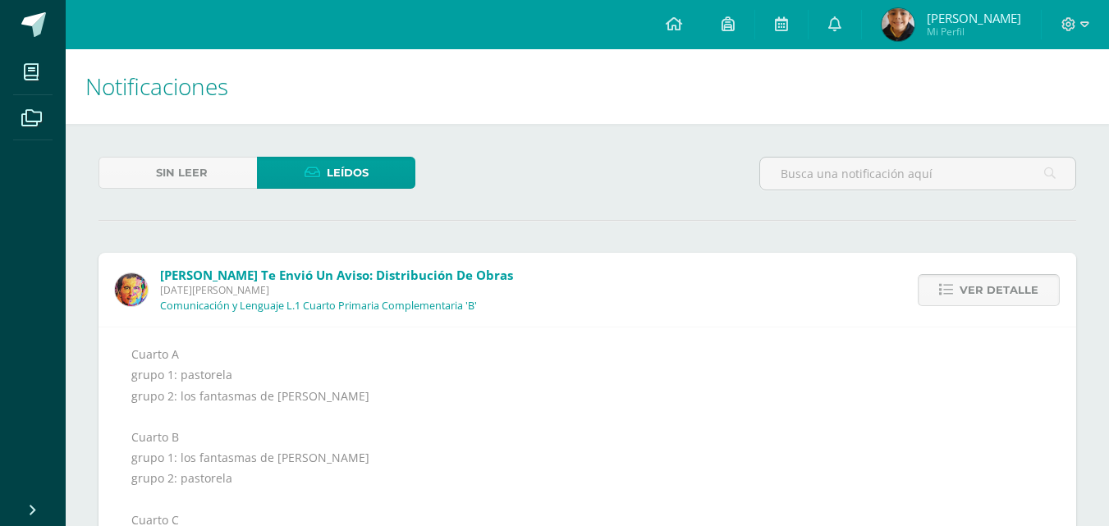
click at [980, 291] on span "Ver detalle" at bounding box center [999, 290] width 79 height 30
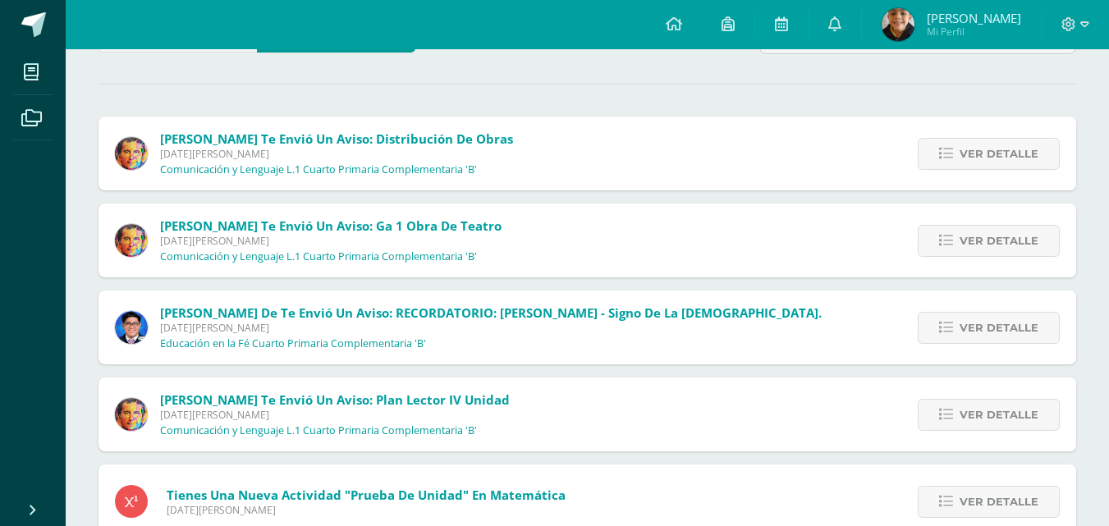
scroll to position [139, 0]
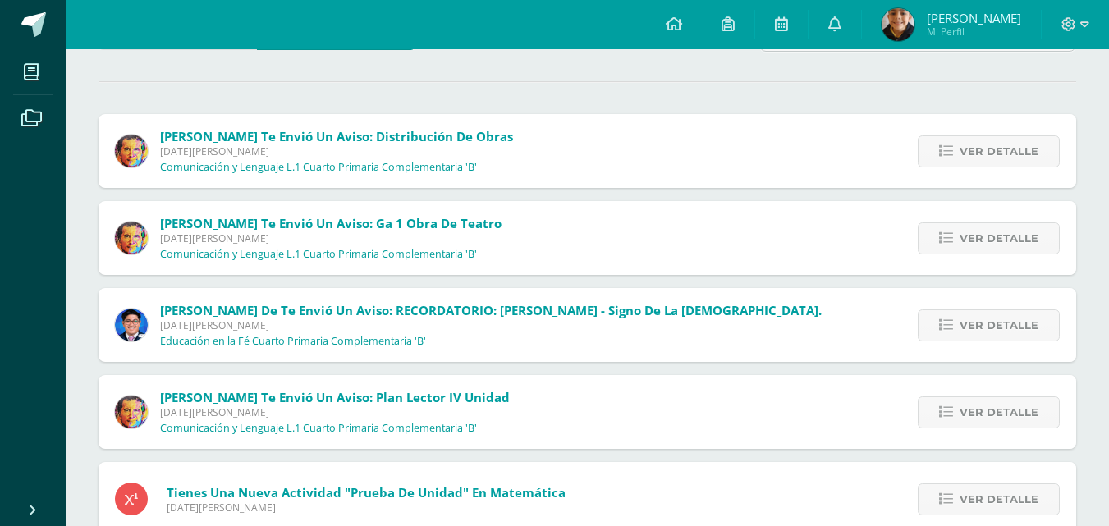
click at [1015, 201] on div "Ver detalle" at bounding box center [984, 238] width 183 height 74
click at [1003, 229] on span "Ver detalle" at bounding box center [999, 238] width 79 height 30
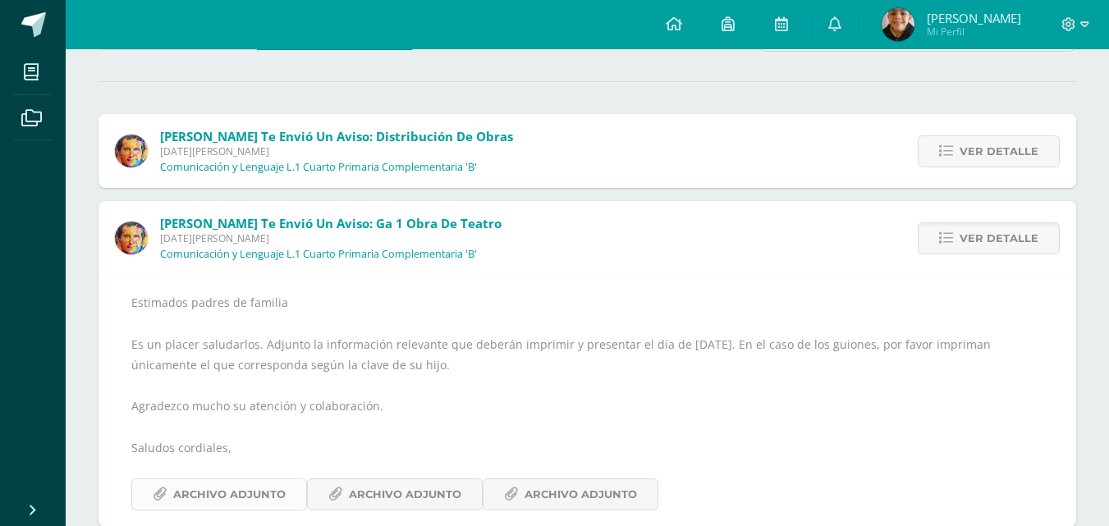
click at [278, 501] on span "Archivo Adjunto" at bounding box center [229, 495] width 112 height 30
click at [386, 494] on span "Archivo Adjunto" at bounding box center [405, 495] width 112 height 30
click at [535, 493] on span "Archivo Adjunto" at bounding box center [581, 495] width 112 height 30
click at [374, 501] on span "Archivo Adjunto" at bounding box center [405, 495] width 112 height 30
